Goal: Information Seeking & Learning: Learn about a topic

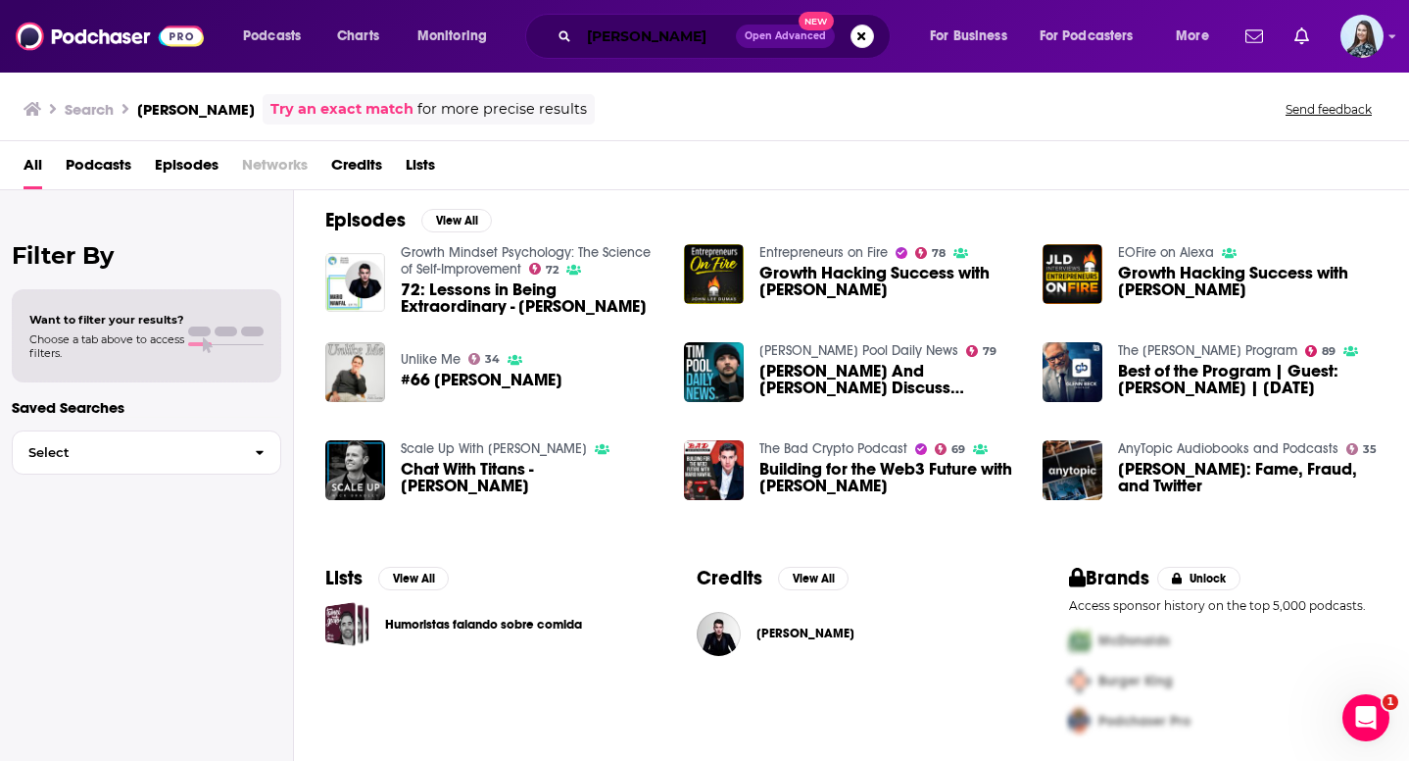
click at [644, 40] on input "[PERSON_NAME]" at bounding box center [657, 36] width 157 height 31
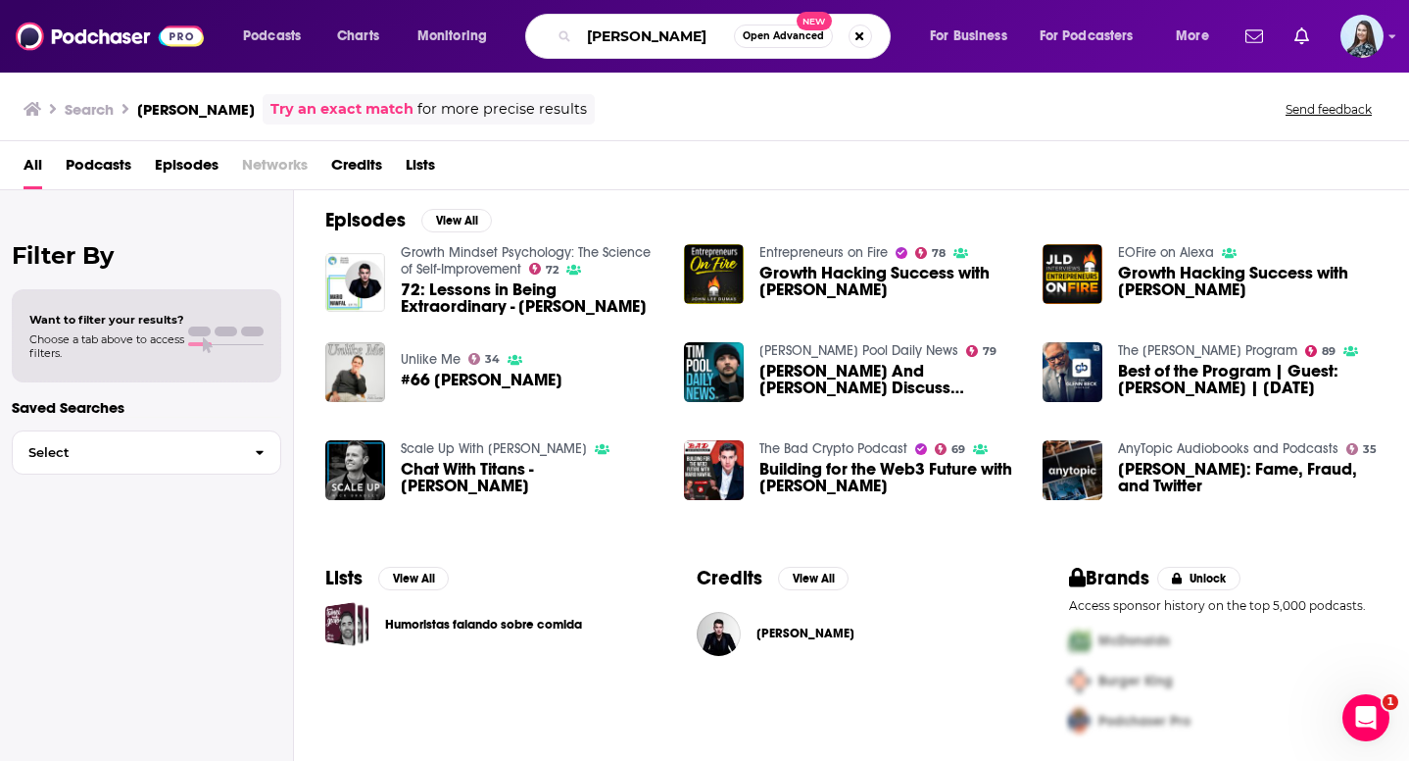
click at [644, 40] on input "[PERSON_NAME]" at bounding box center [656, 36] width 155 height 31
type input "the one you feed"
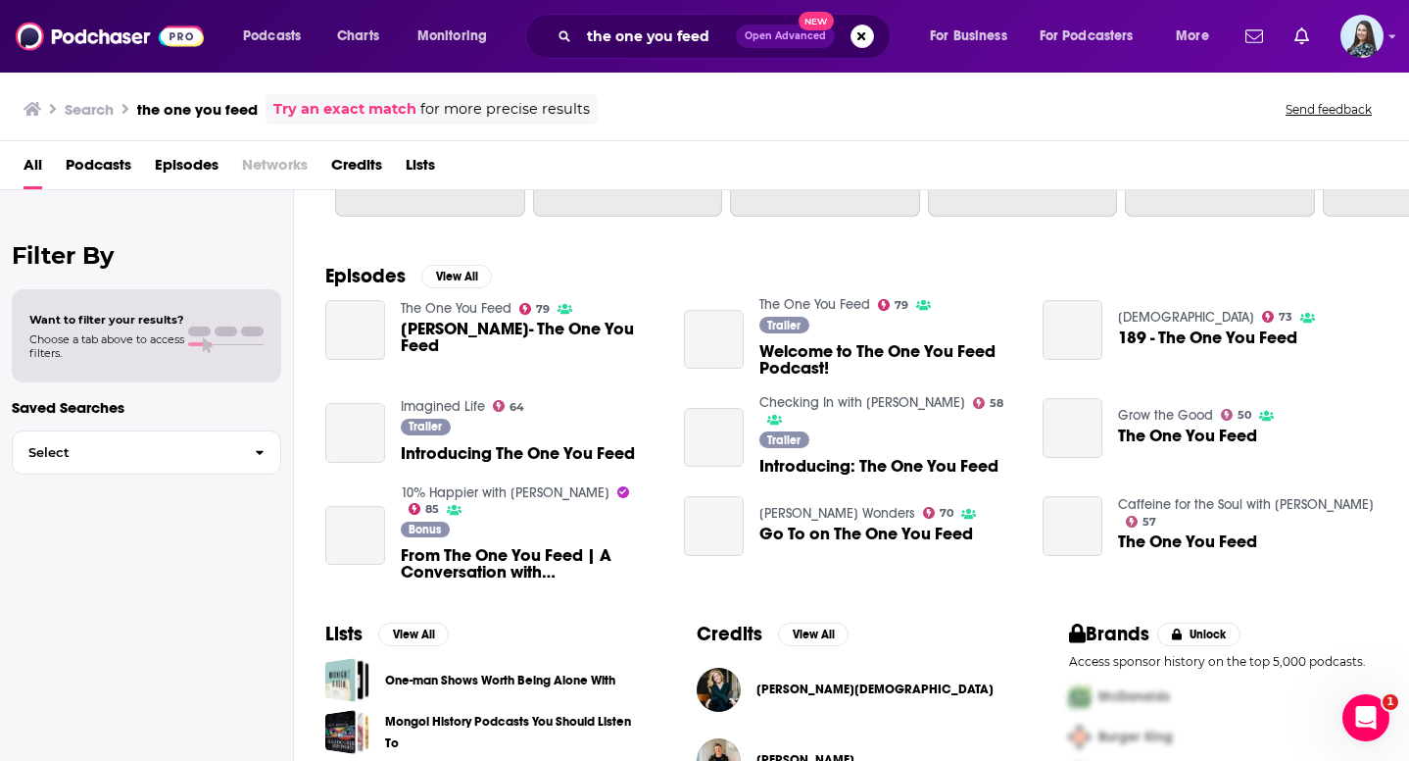
scroll to position [281, 0]
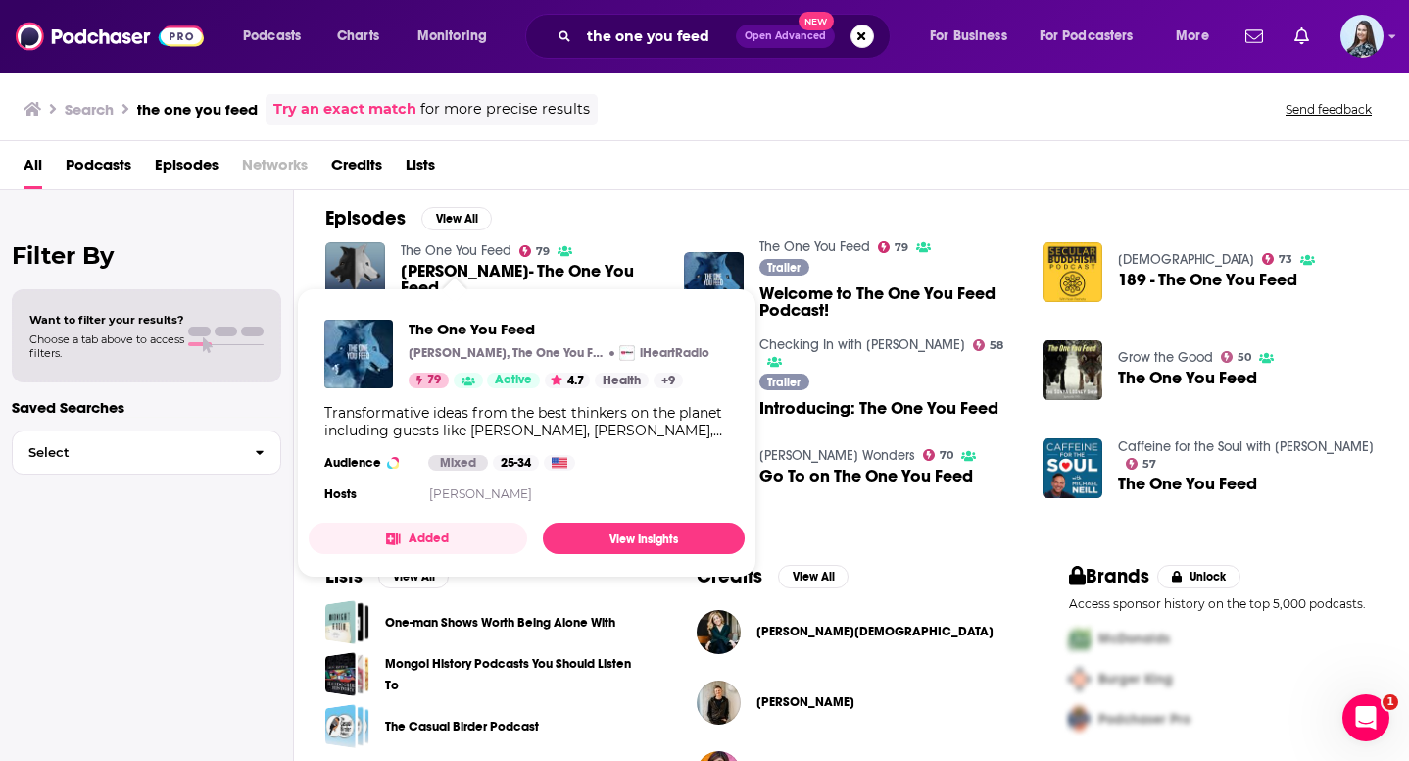
click at [491, 257] on link "The One You Feed" at bounding box center [456, 250] width 111 height 17
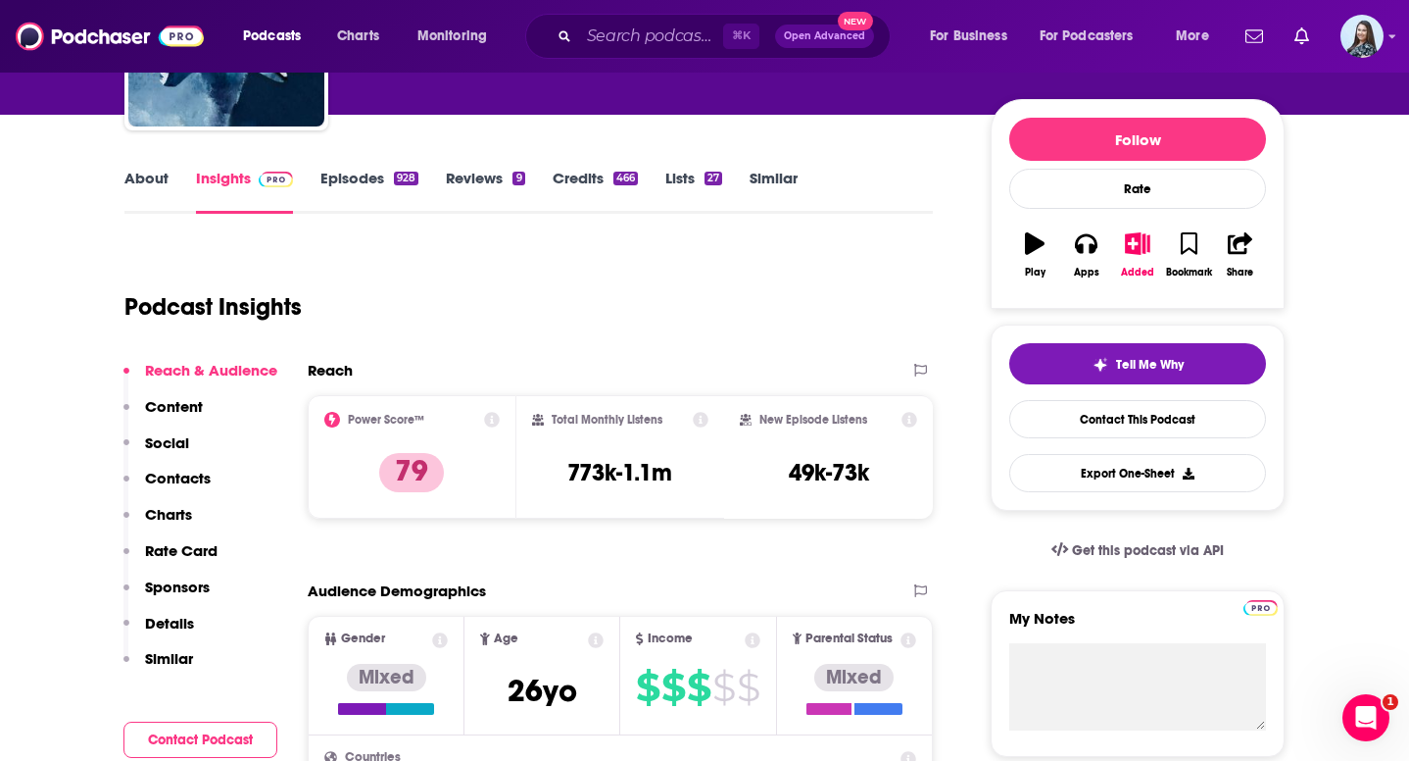
scroll to position [208, 0]
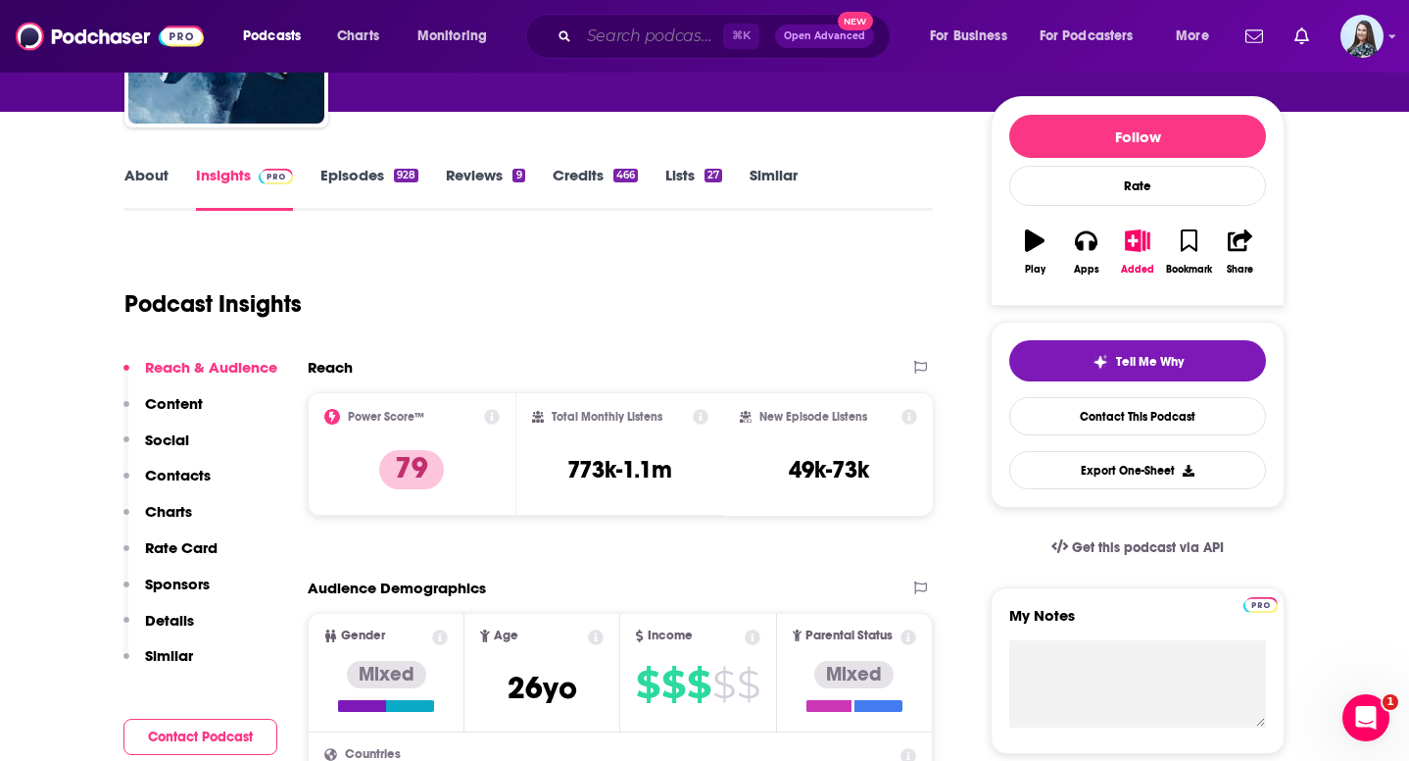
click at [644, 23] on input "Search podcasts, credits, & more..." at bounding box center [651, 36] width 144 height 31
click at [745, 502] on div "New Episode Listens 49k-73k" at bounding box center [828, 453] width 209 height 123
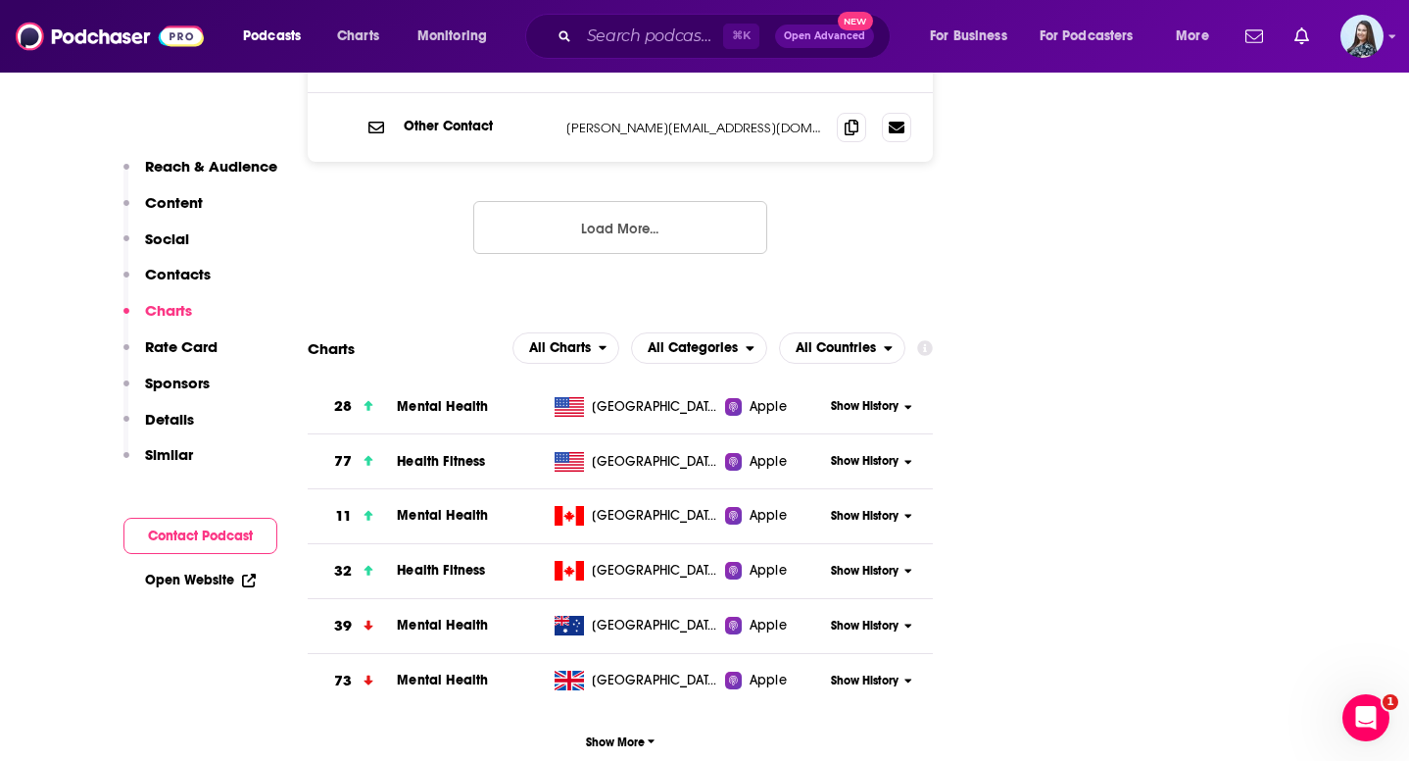
scroll to position [2337, 0]
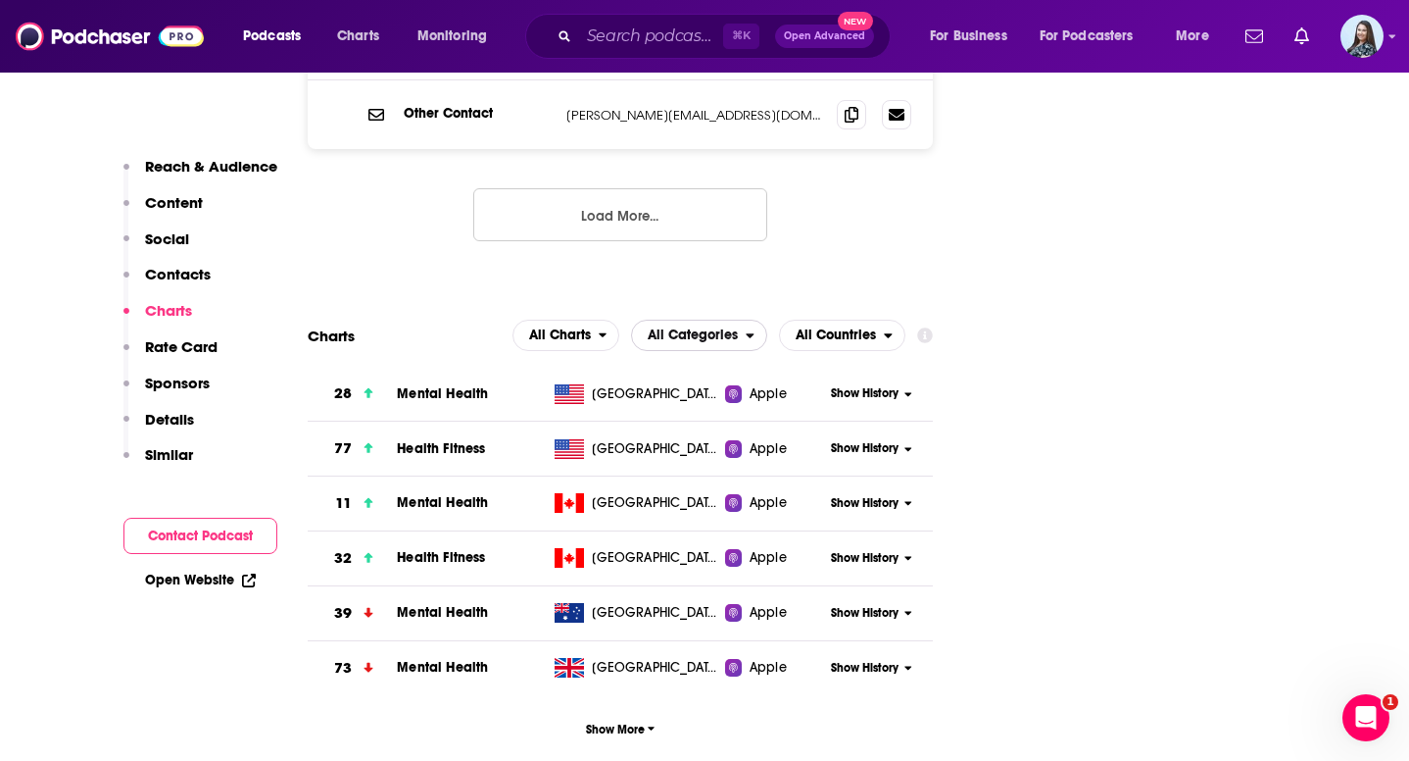
click at [741, 319] on span "All Categories" at bounding box center [689, 335] width 114 height 33
click at [834, 351] on div "All Categories Top Podcasts Health & Fitness Health & Fitness / Mental Health" at bounding box center [737, 408] width 213 height 114
click at [834, 328] on span "All Countries" at bounding box center [836, 335] width 80 height 14
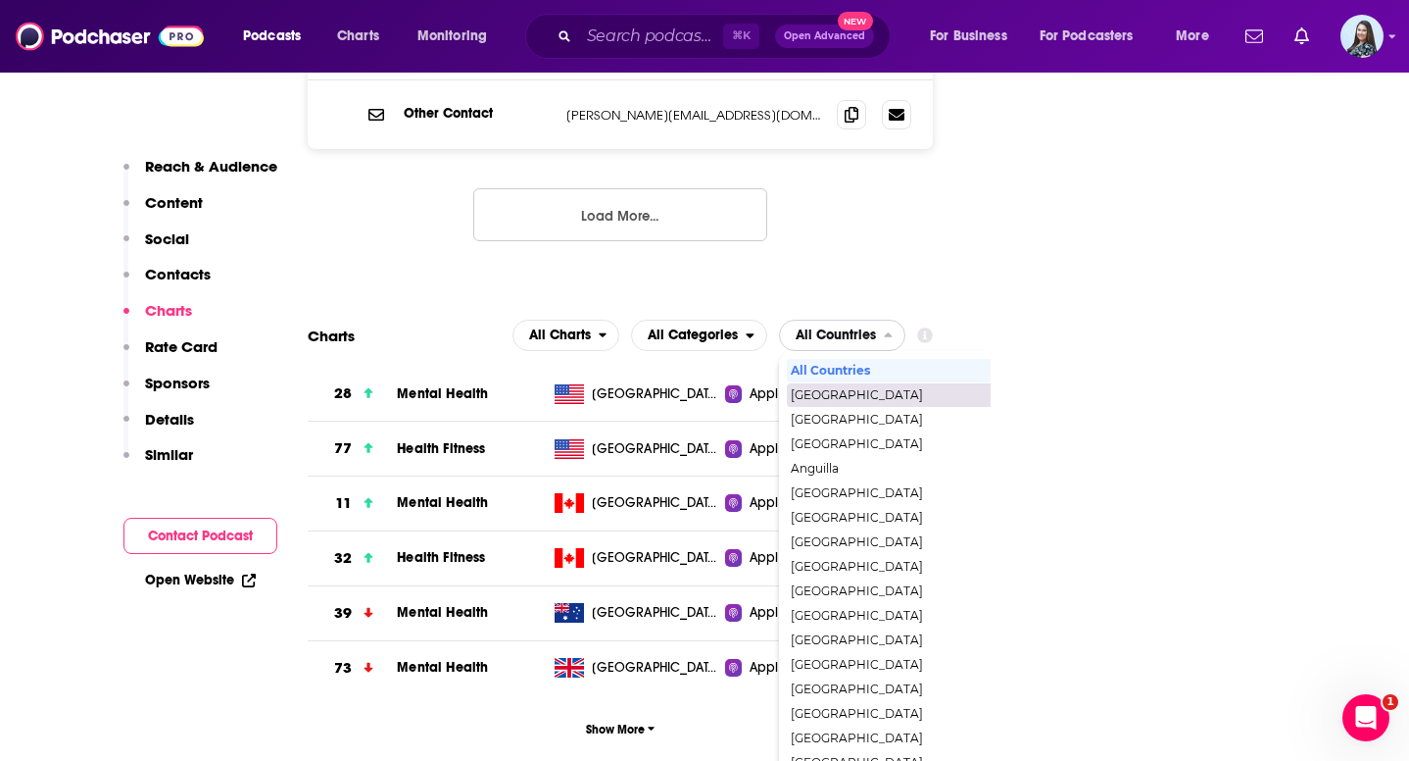
click at [835, 383] on div "[GEOGRAPHIC_DATA]" at bounding box center [927, 395] width 280 height 24
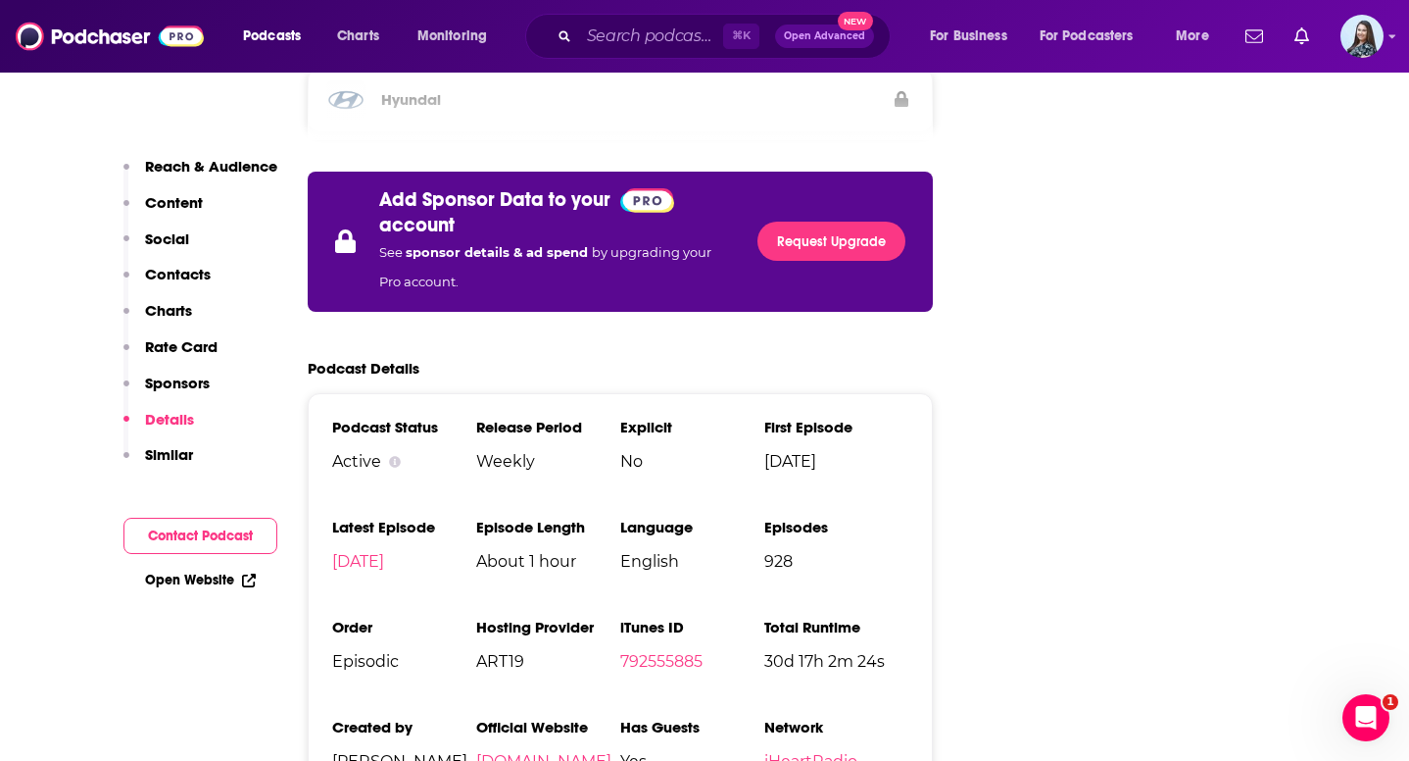
scroll to position [3506, 0]
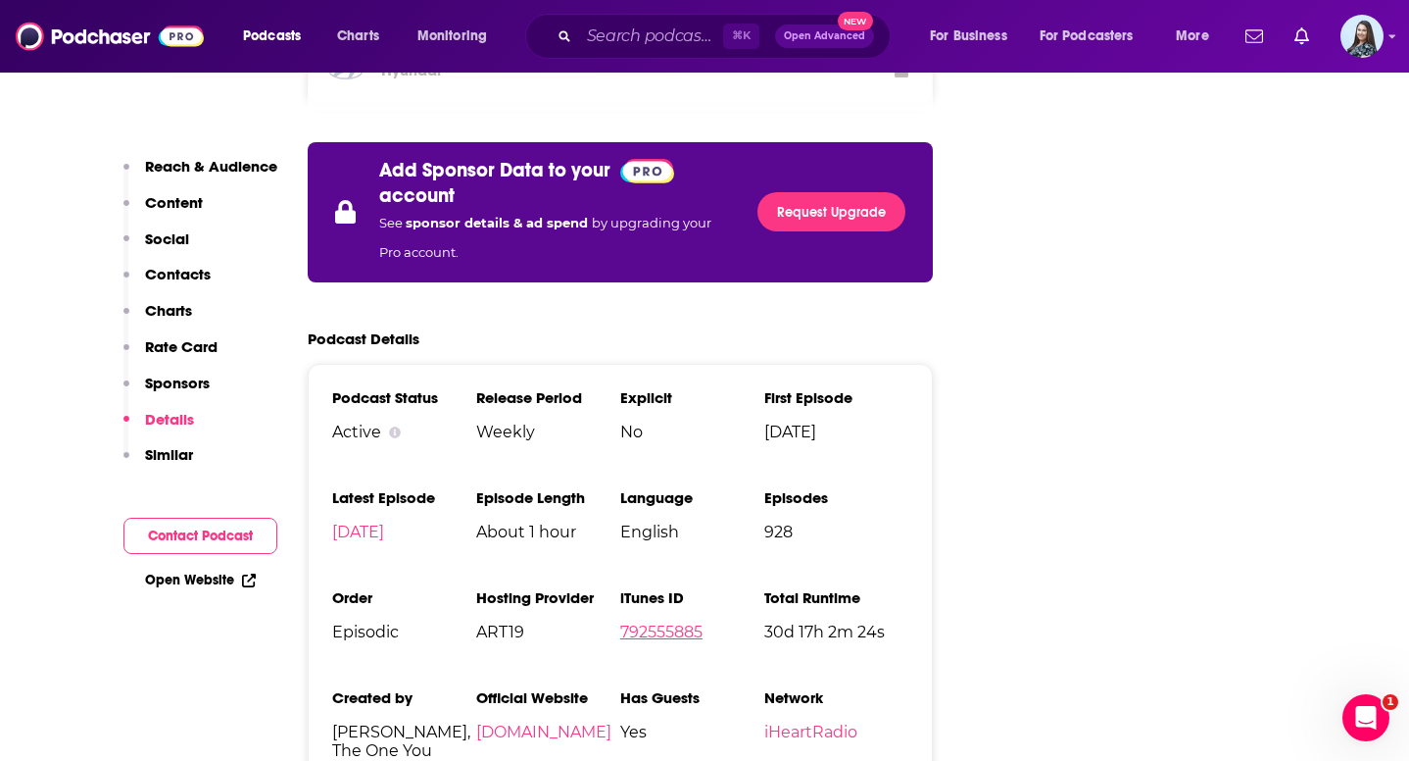
click at [672, 622] on link "792555885" at bounding box center [661, 631] width 82 height 19
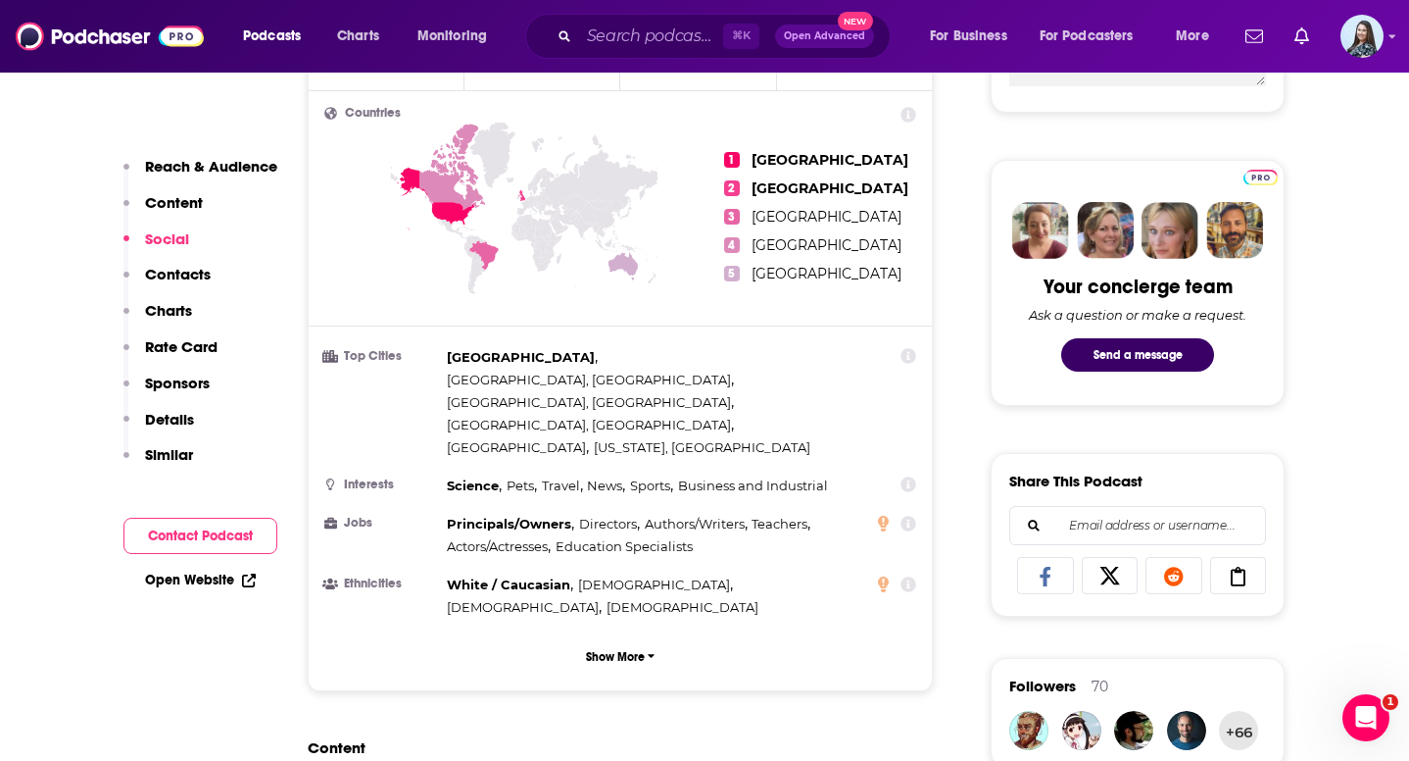
scroll to position [0, 0]
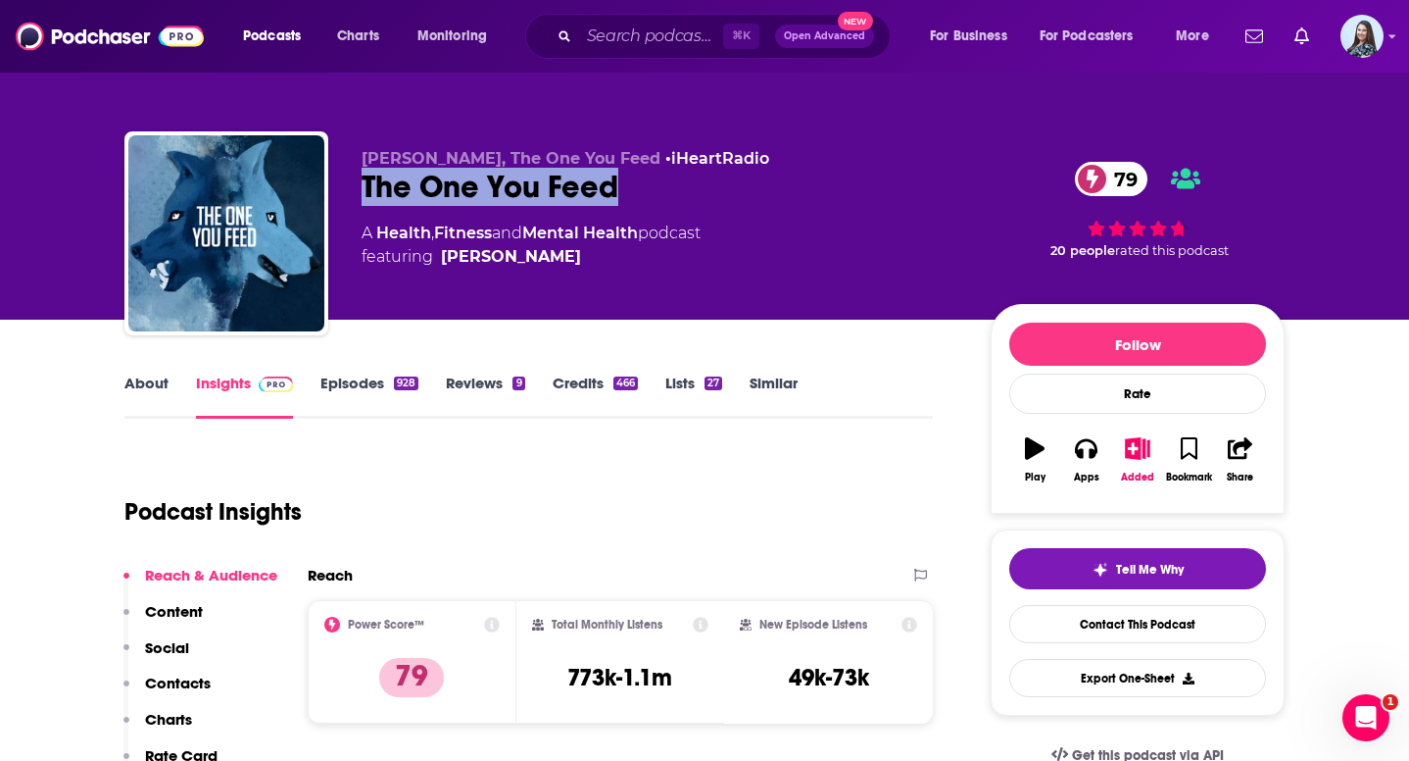
drag, startPoint x: 636, startPoint y: 188, endPoint x: 347, endPoint y: 186, distance: 289.1
click at [347, 186] on div "[PERSON_NAME], The One You Feed • iHeartRadio The One You Feed 79 A Health , Fi…" at bounding box center [704, 237] width 1160 height 212
copy h2 "The One You Feed"
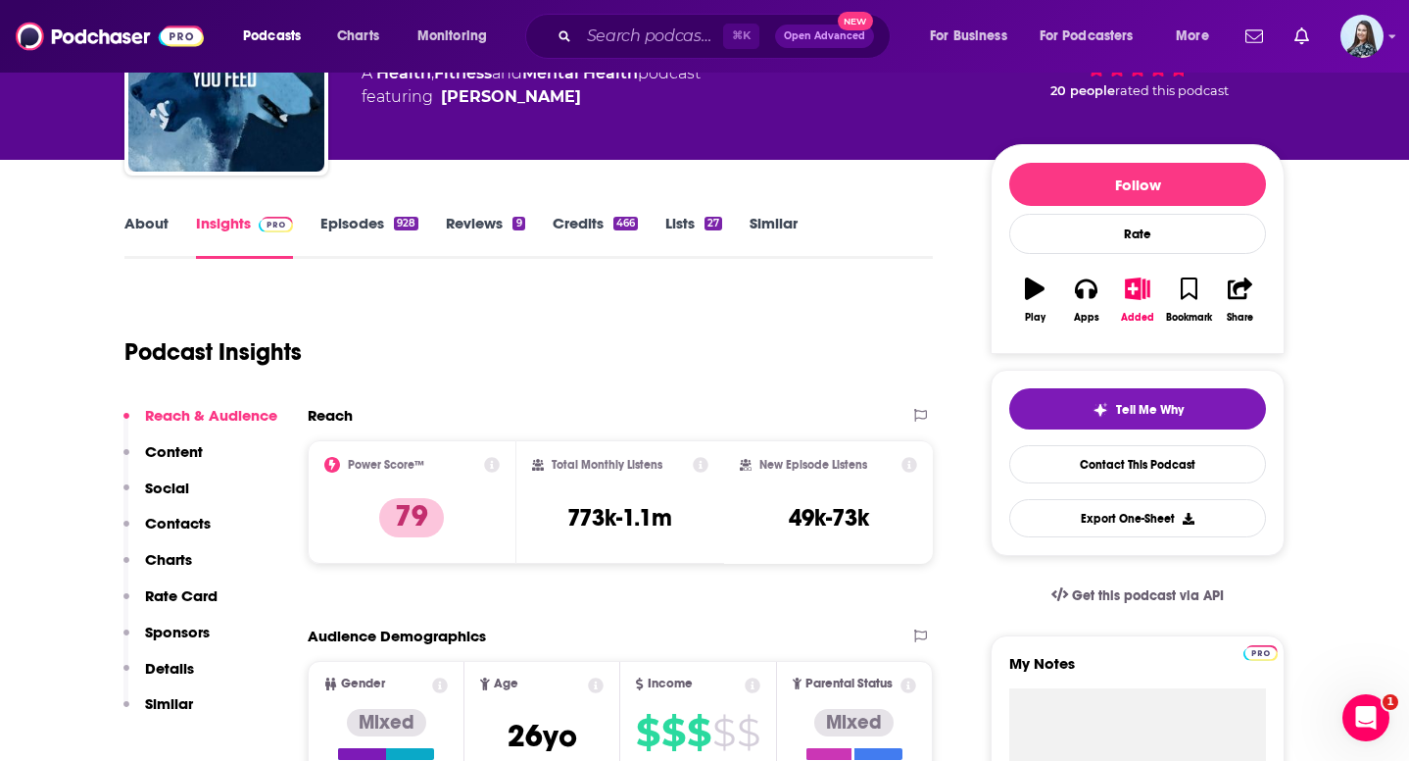
scroll to position [199, 0]
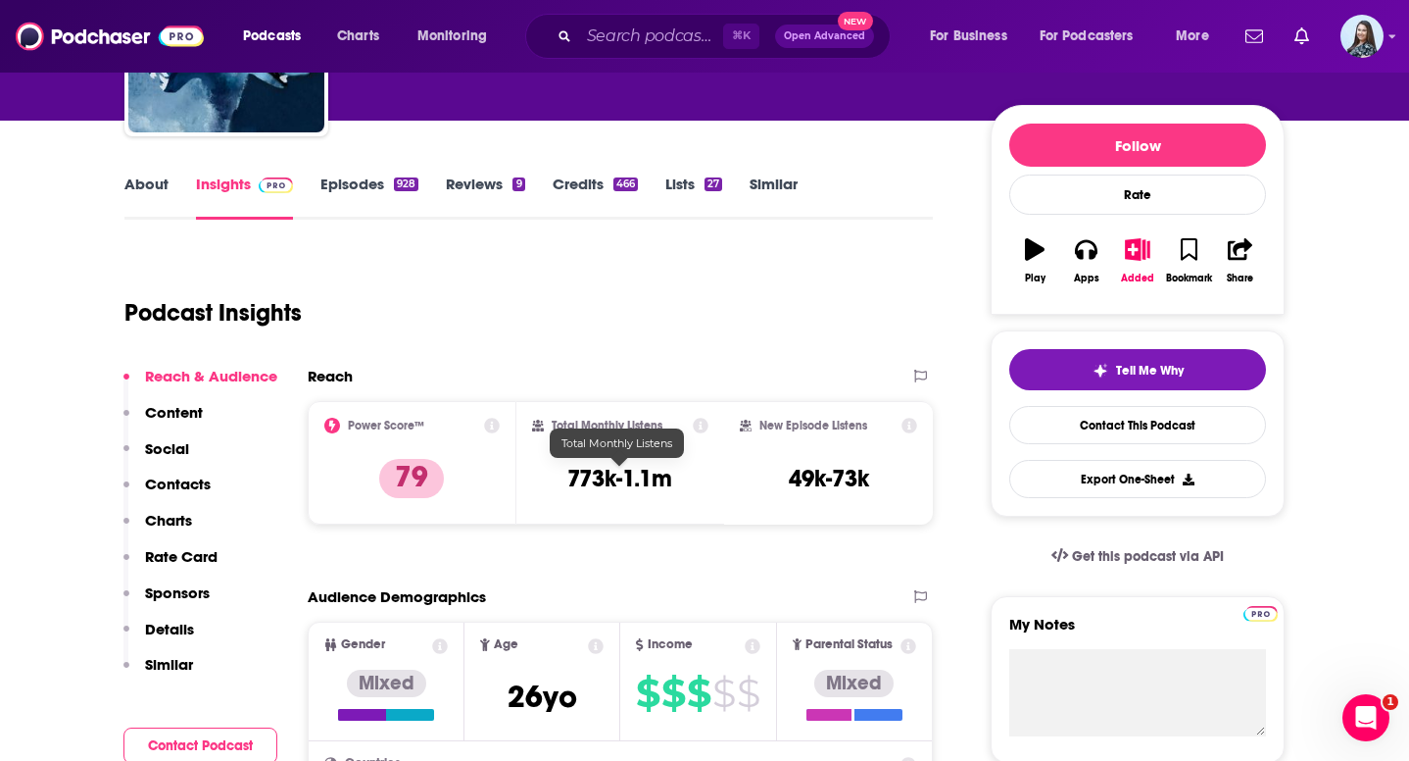
click at [619, 478] on h3 "773k-1.1m" at bounding box center [619, 478] width 105 height 29
copy div "773k-1.1m"
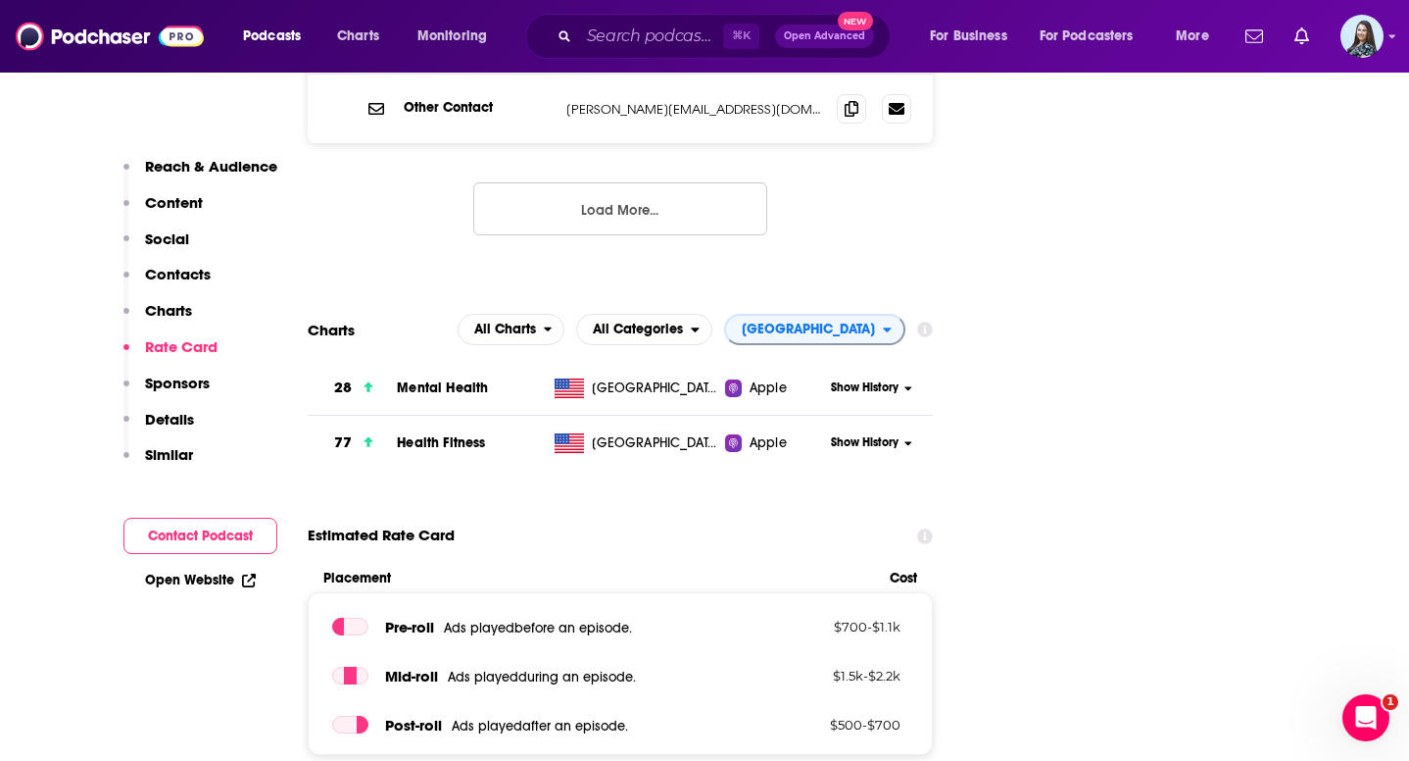
scroll to position [2326, 0]
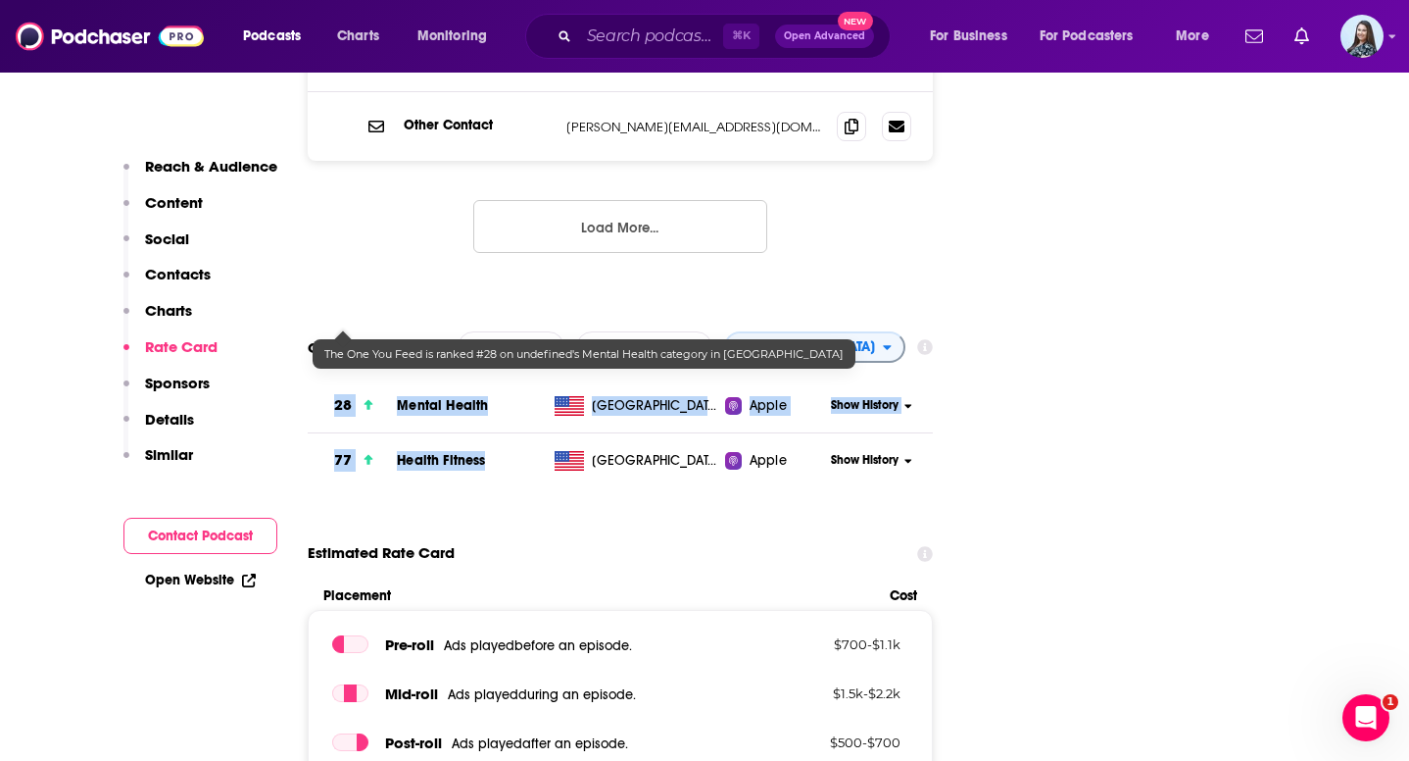
drag, startPoint x: 489, startPoint y: 380, endPoint x: 333, endPoint y: 316, distance: 168.7
click at [333, 378] on tbody "28 Mental Health [GEOGRAPHIC_DATA] Apple Show History 77 Health Fitness [GEOGRA…" at bounding box center [620, 432] width 625 height 109
copy tbody "28 Mental Health [GEOGRAPHIC_DATA] Apple Show History 77 Health Fitness"
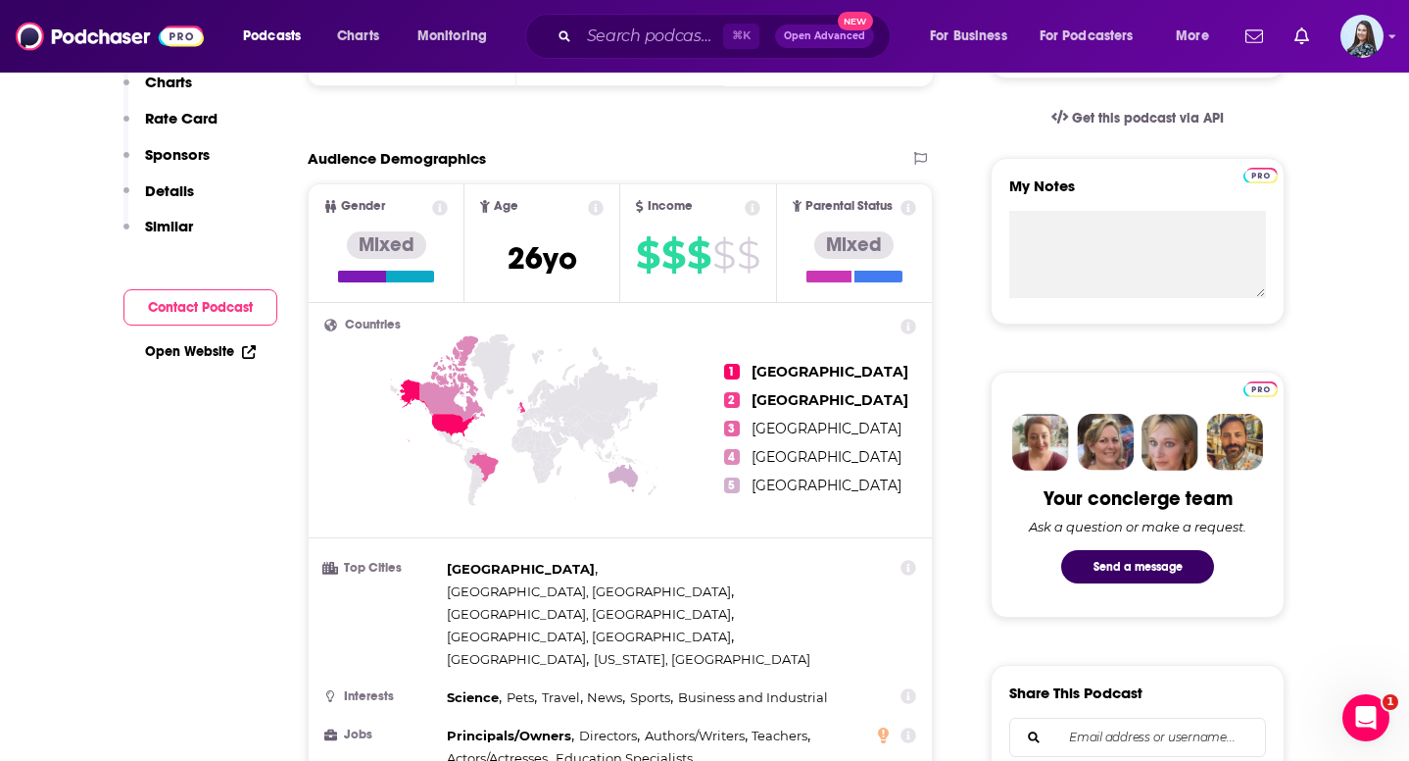
scroll to position [0, 0]
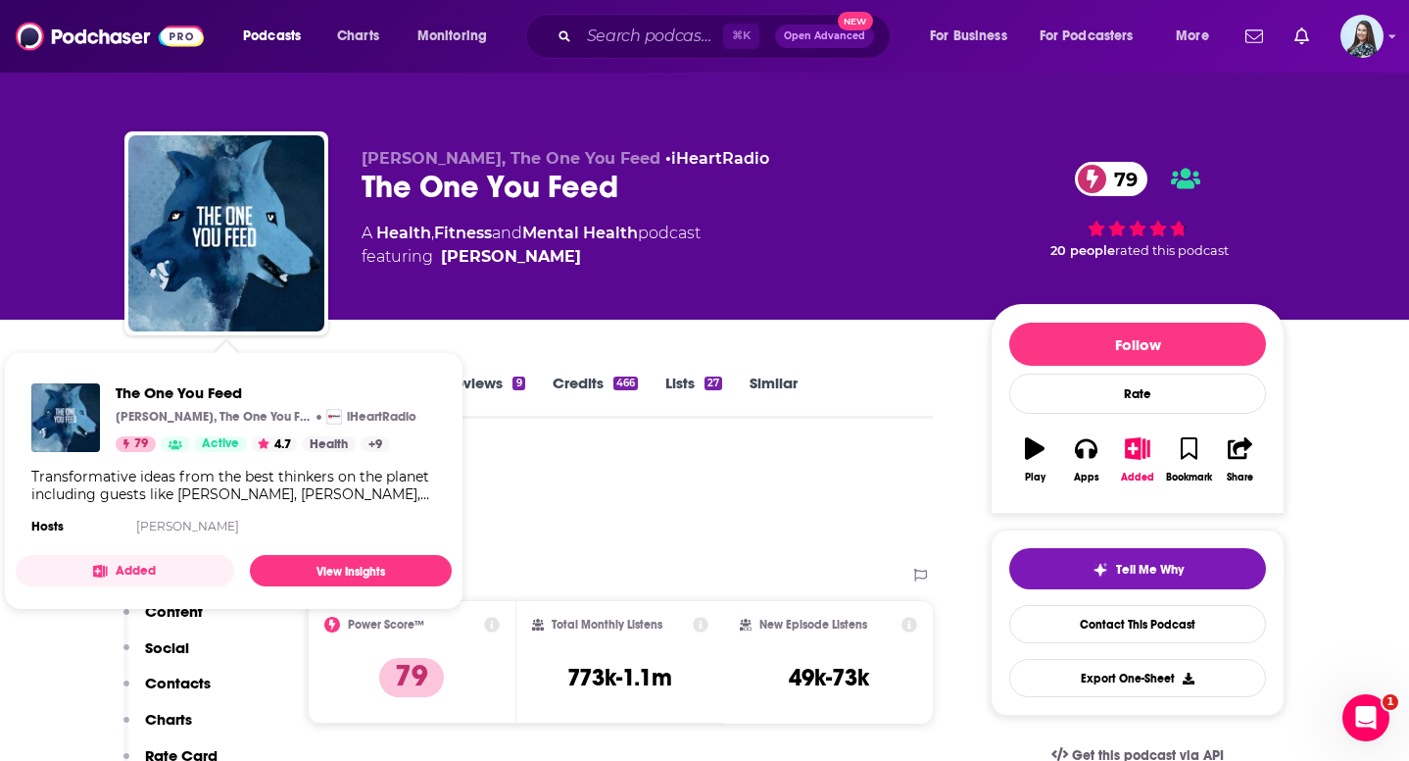
click at [554, 504] on div "Podcast Insights" at bounding box center [520, 500] width 793 height 100
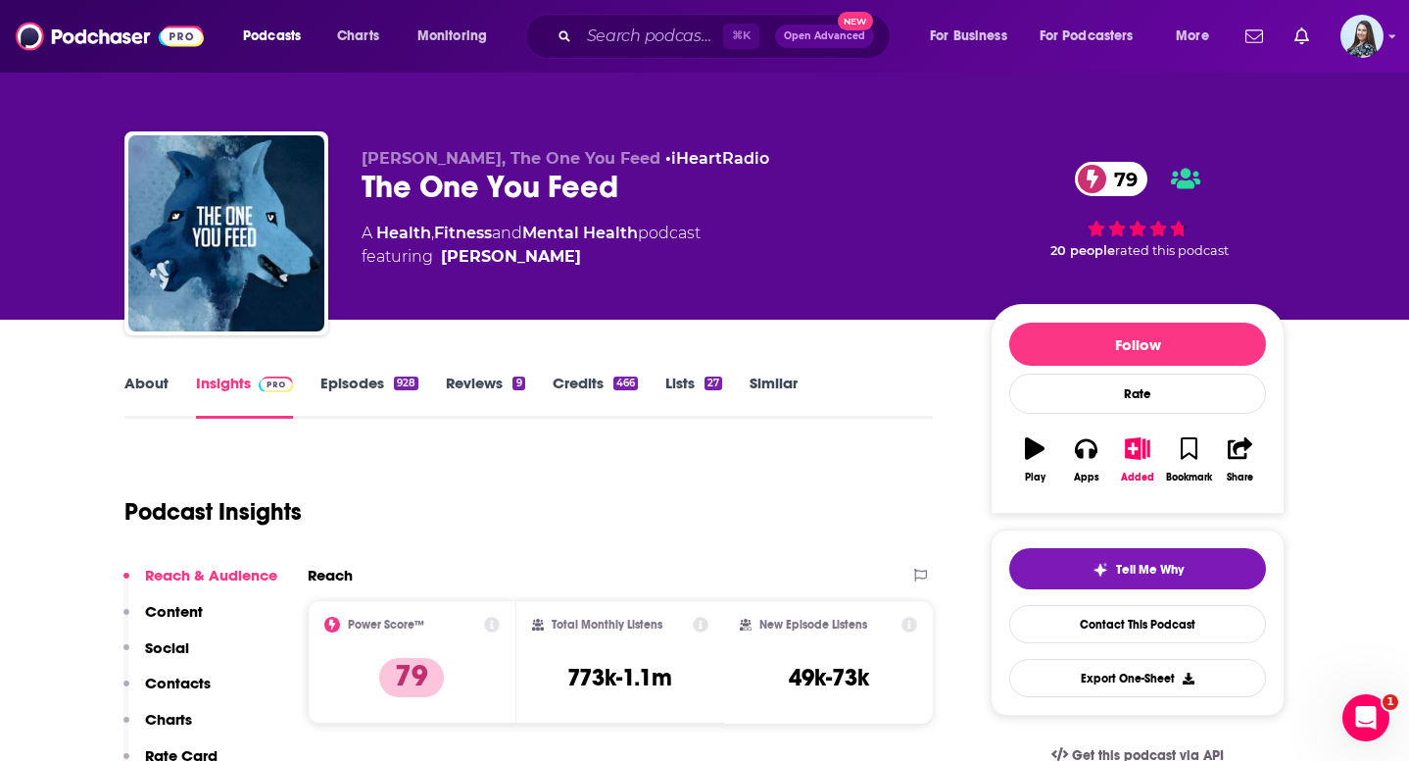
click at [134, 381] on link "About" at bounding box center [146, 395] width 44 height 45
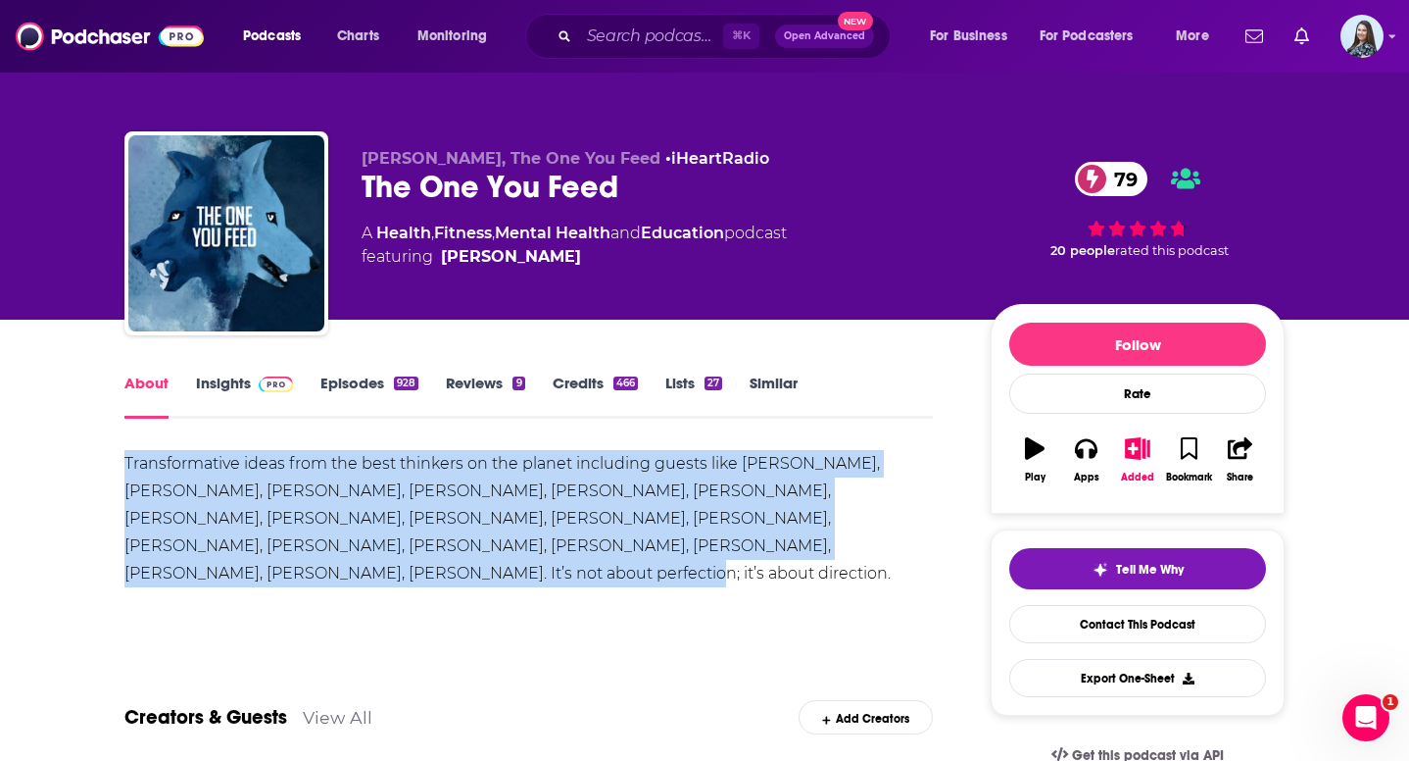
drag, startPoint x: 786, startPoint y: 553, endPoint x: 113, endPoint y: 462, distance: 679.4
copy div "Transformative ideas from the best thinkers on the planet including guests like…"
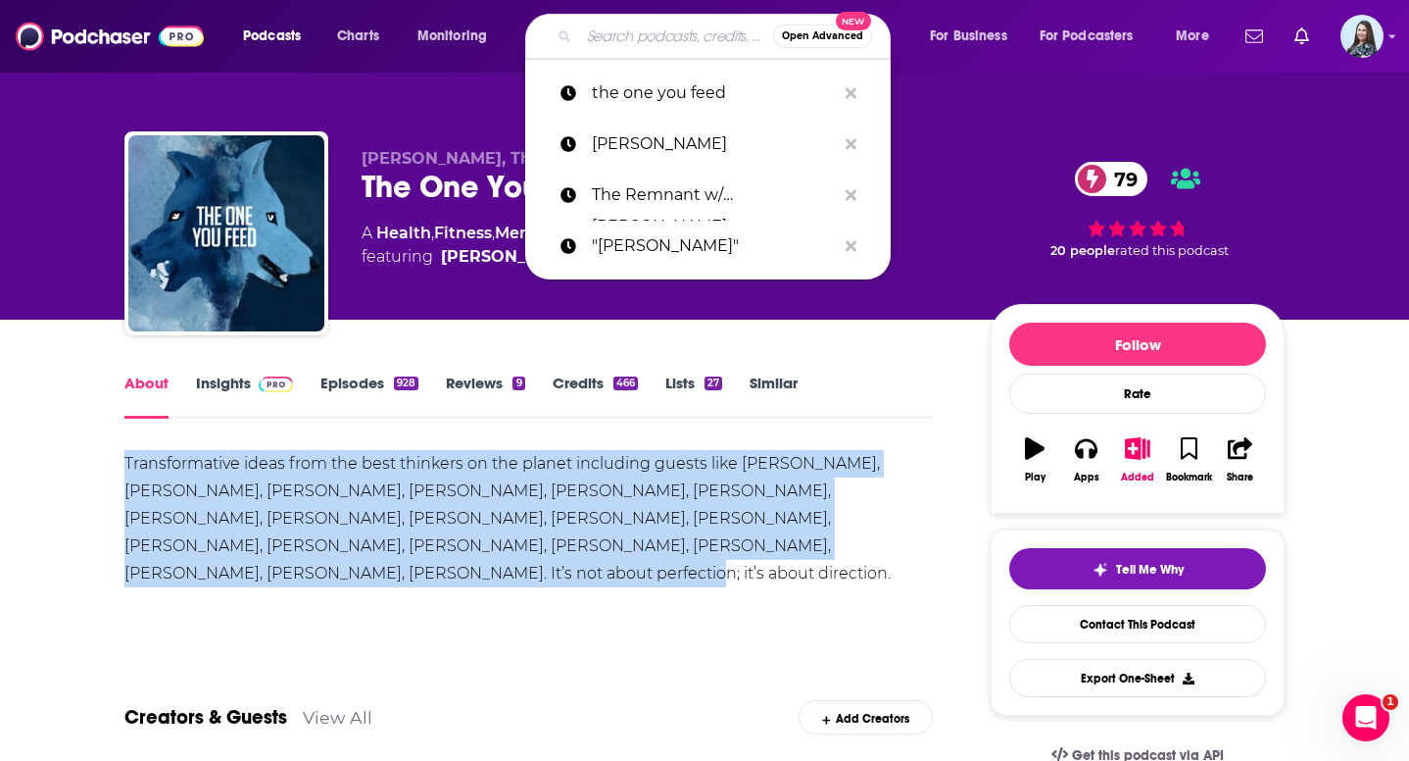
click at [657, 35] on input "Search podcasts, credits, & more..." at bounding box center [676, 36] width 194 height 31
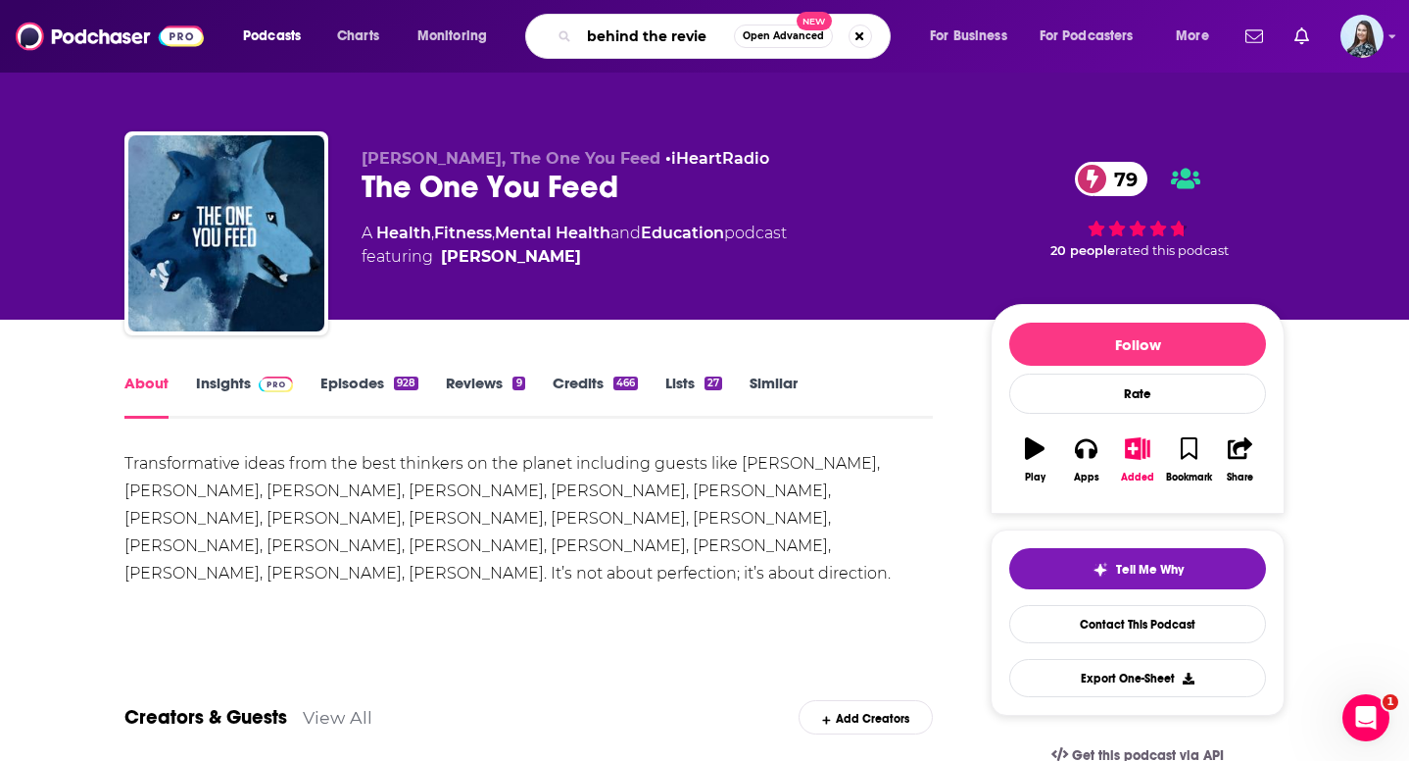
type input "behind the review"
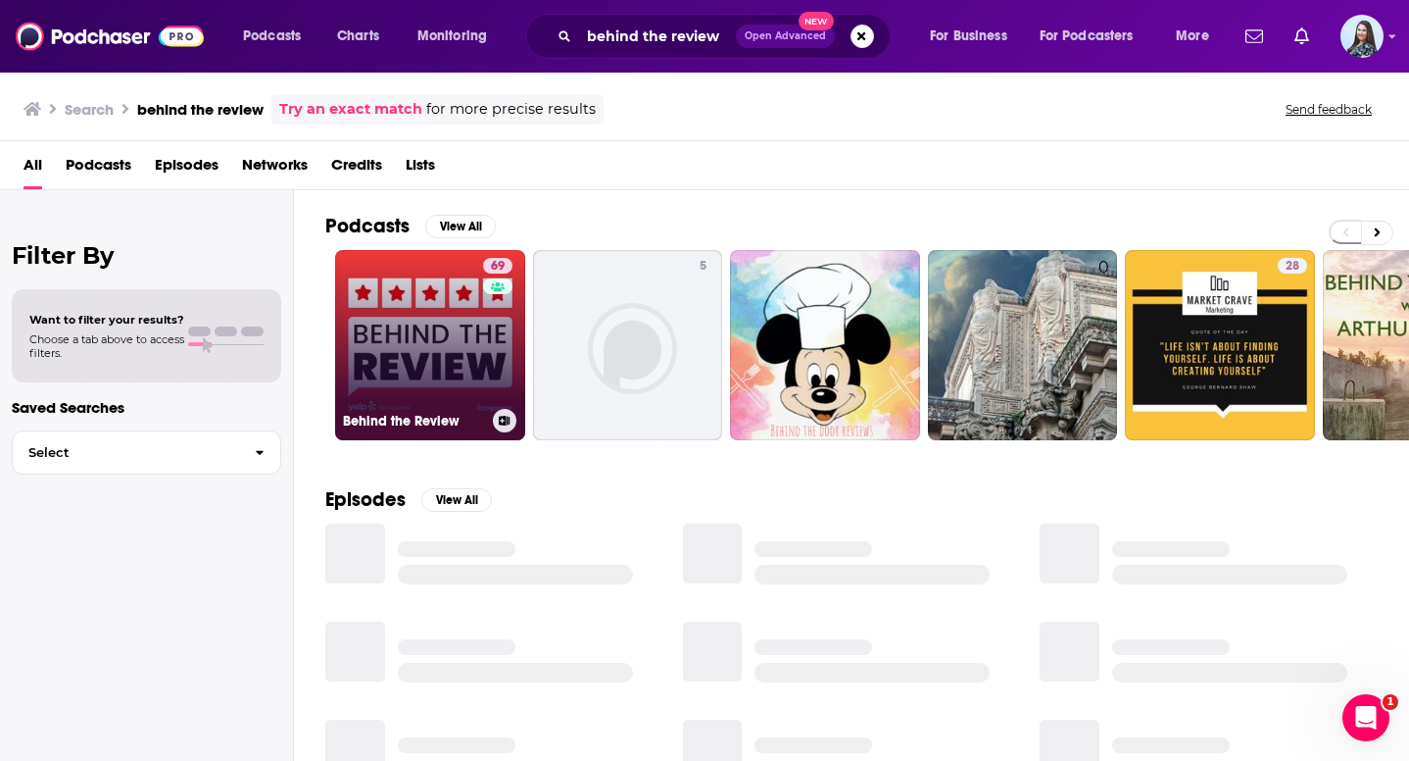
click at [436, 368] on link "69 Behind the Review" at bounding box center [430, 345] width 190 height 190
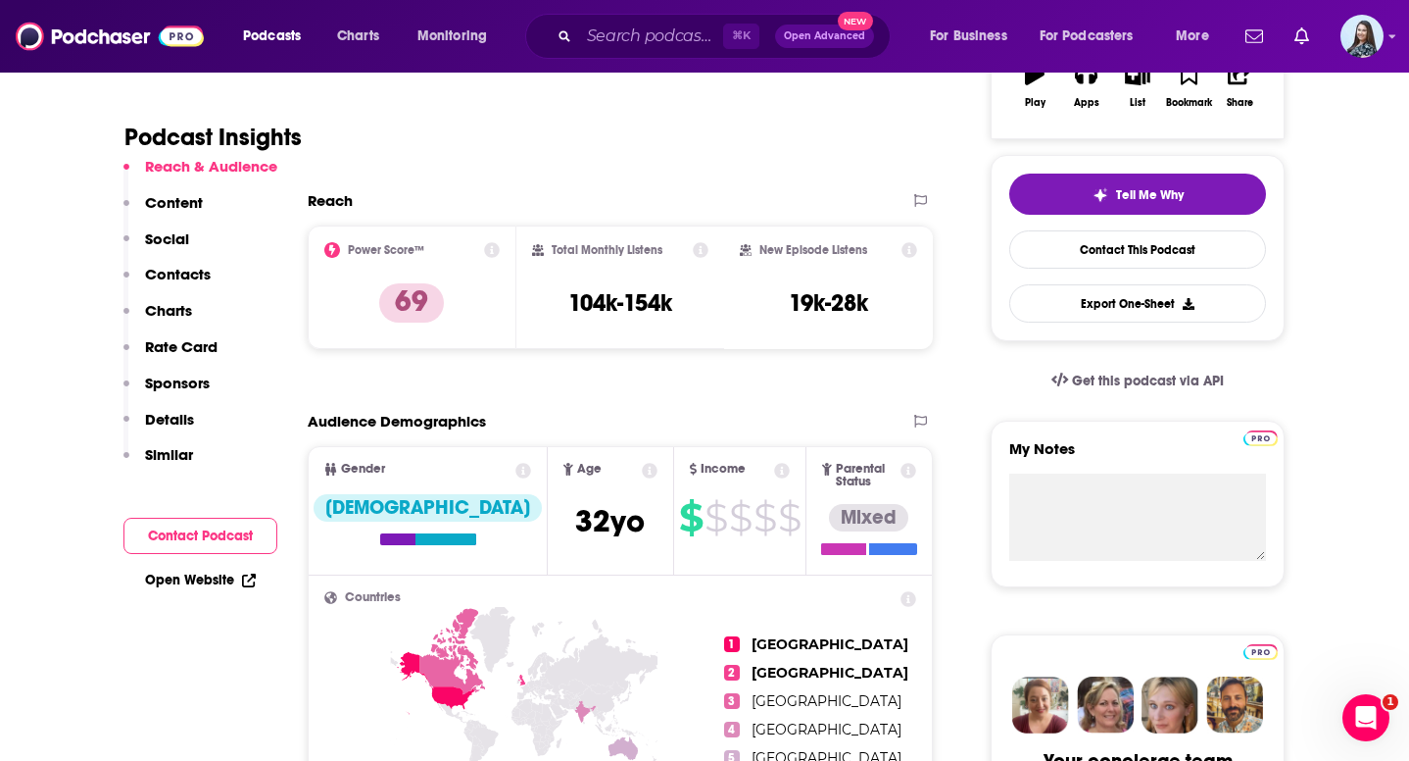
scroll to position [402, 0]
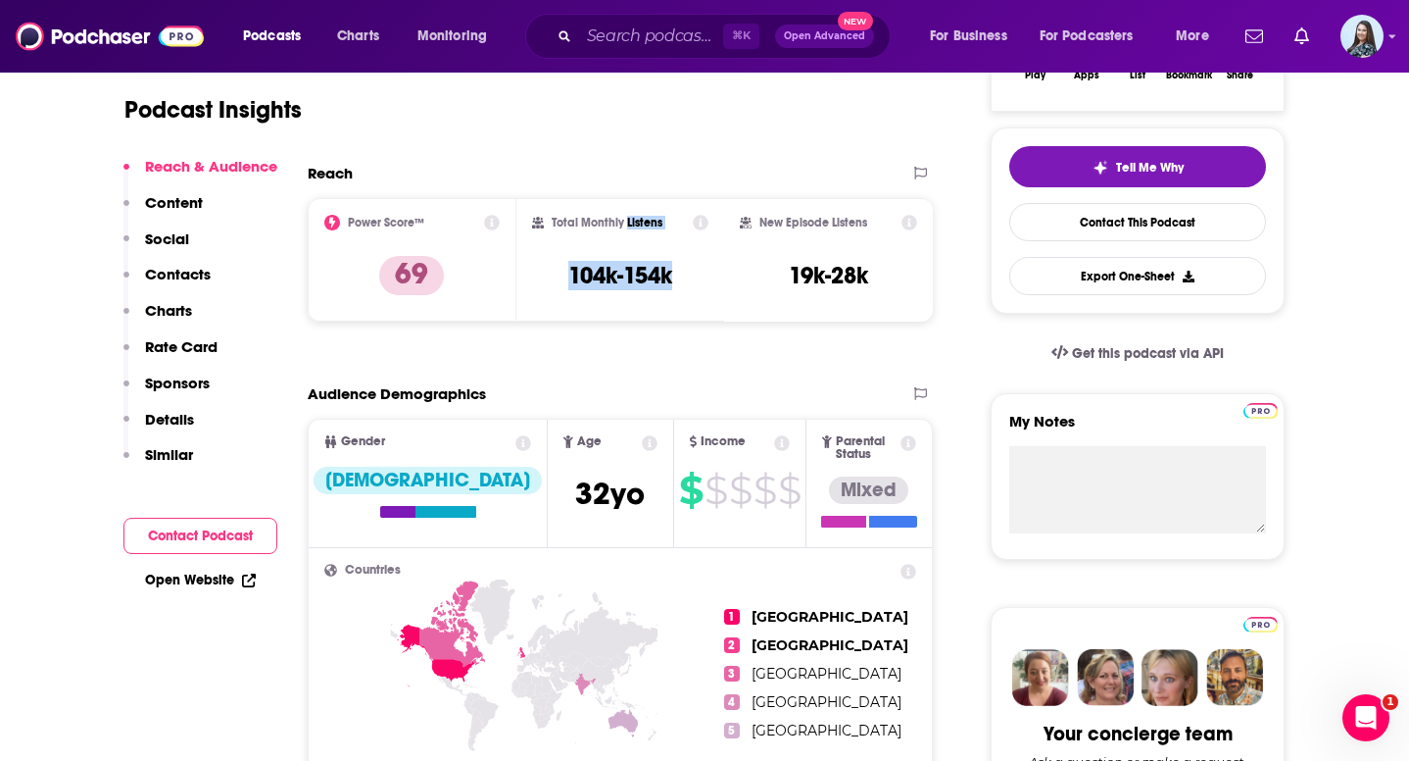
drag, startPoint x: 687, startPoint y: 276, endPoint x: 627, endPoint y: 226, distance: 77.9
click at [627, 226] on div "Total Monthly Listens 104k-154k" at bounding box center [620, 260] width 177 height 90
copy div "Listens 104k-154k"
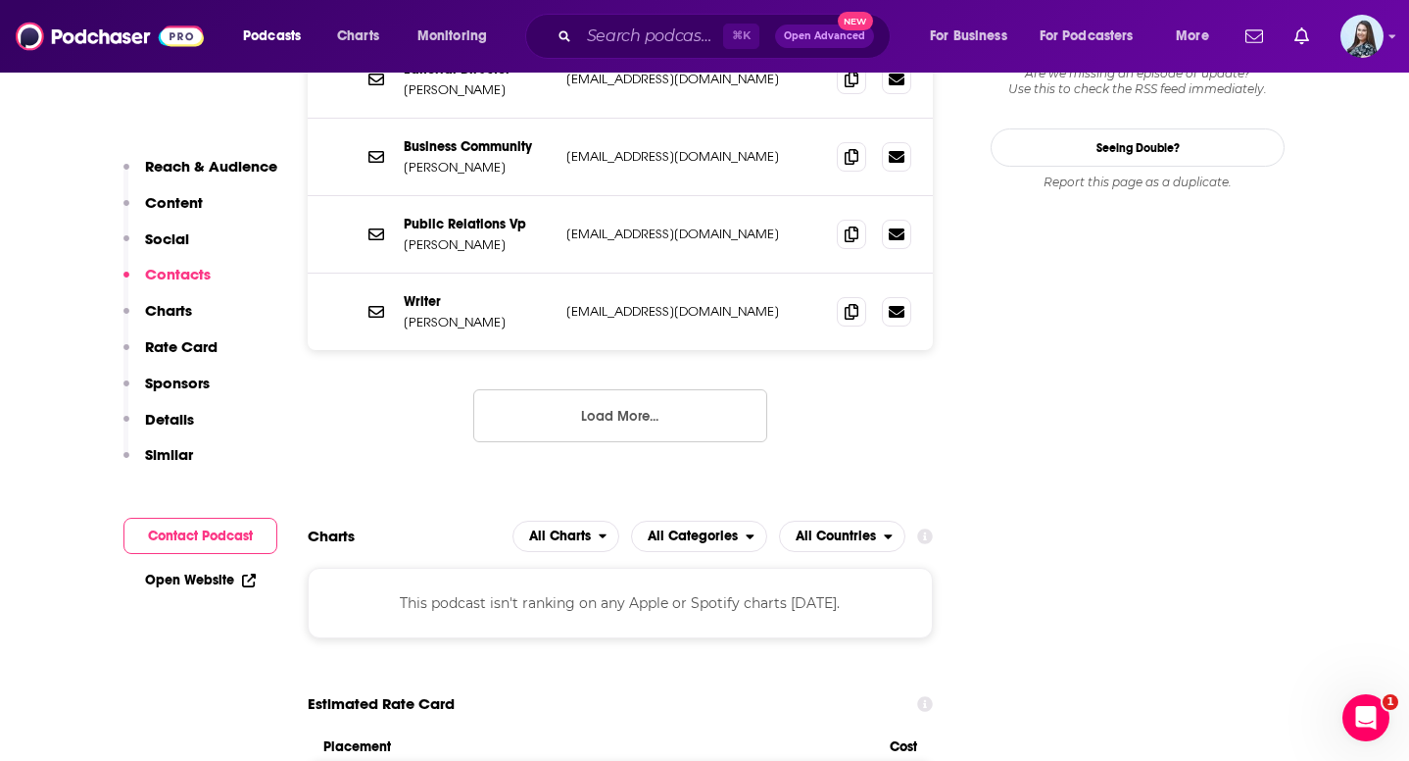
scroll to position [2055, 0]
